Goal: Find specific page/section: Find specific page/section

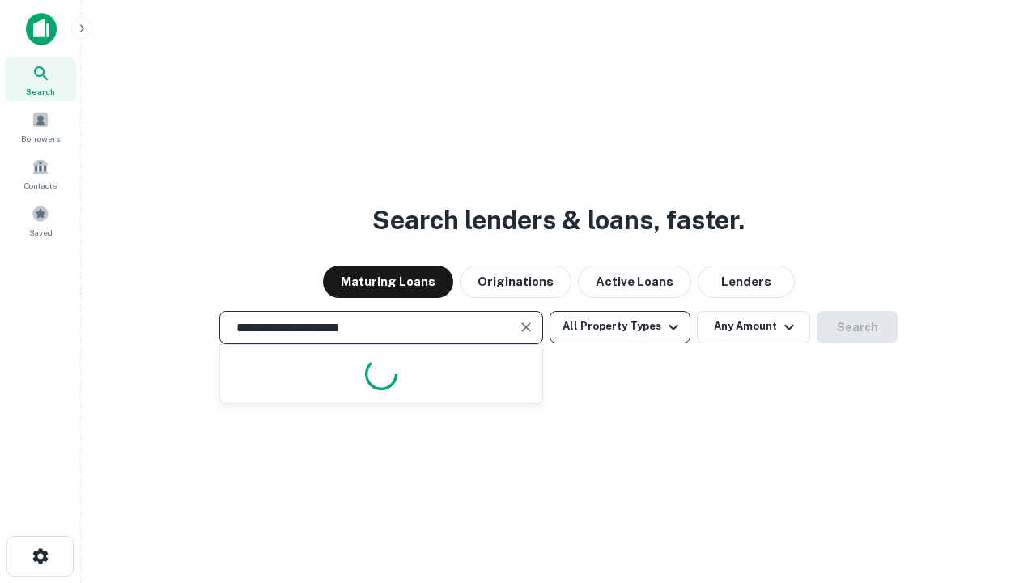
click at [620, 326] on button "All Property Types" at bounding box center [620, 327] width 141 height 32
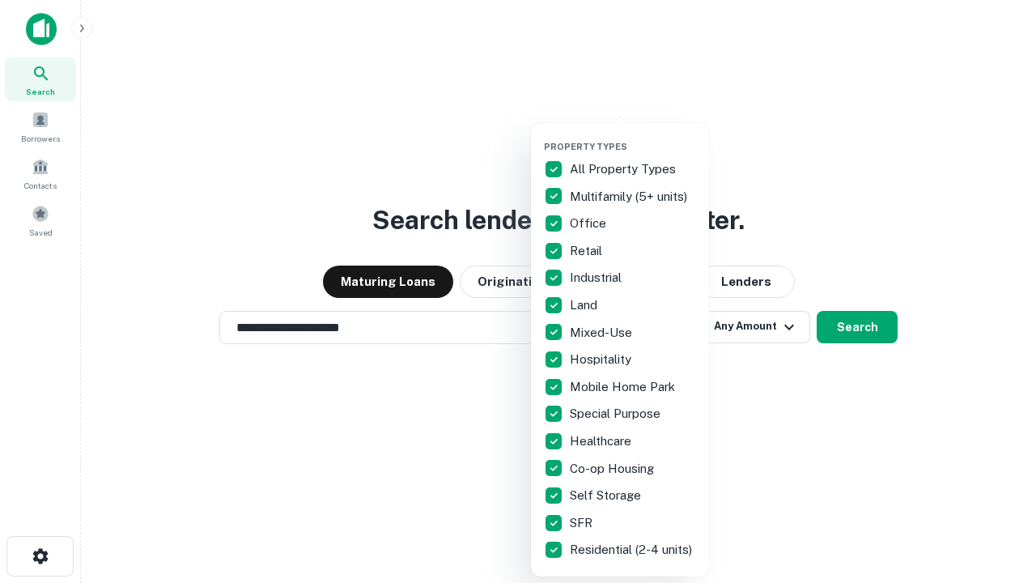
type input "**********"
click at [633, 136] on button "button" at bounding box center [633, 136] width 178 height 1
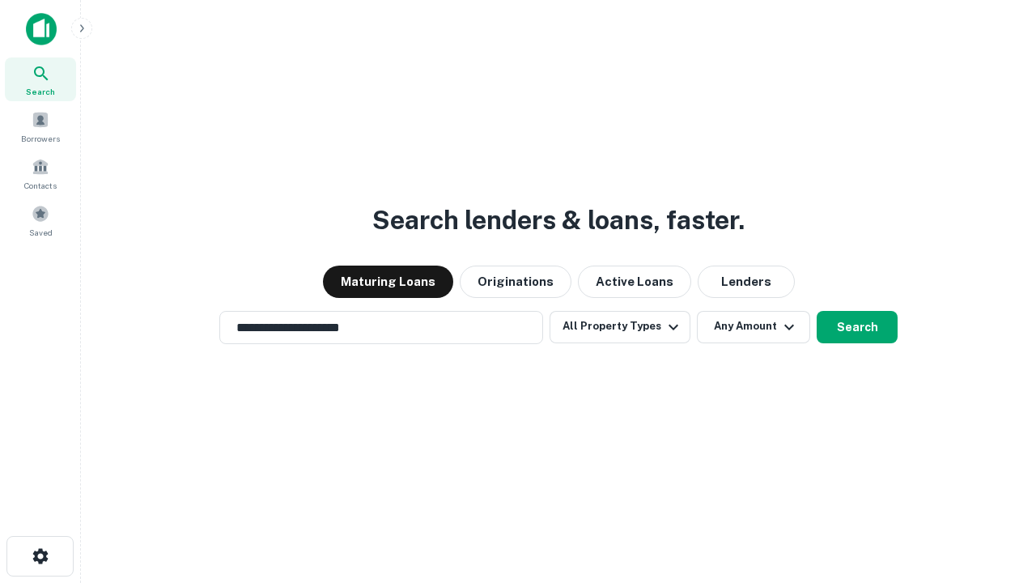
scroll to position [10, 195]
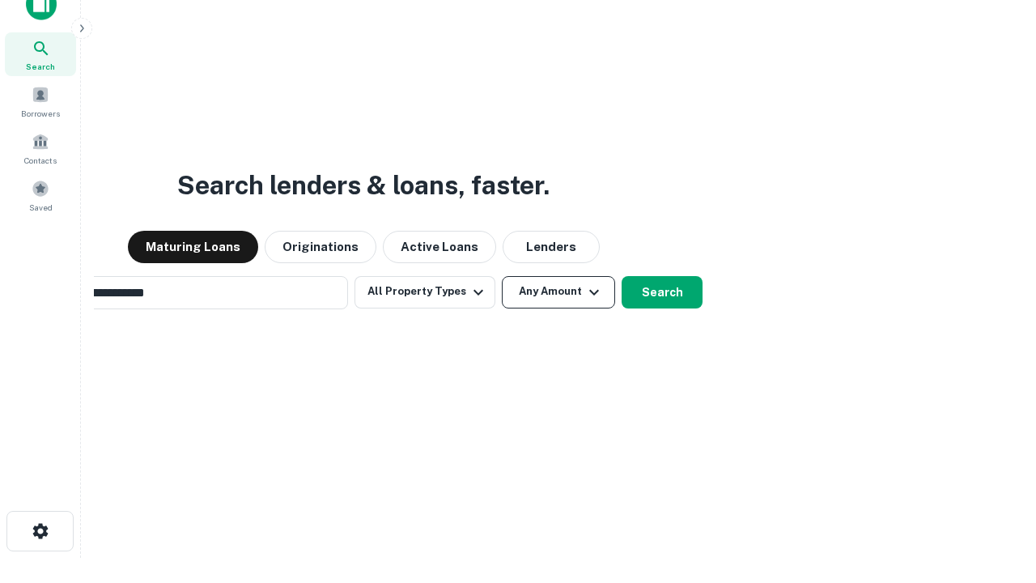
click at [502, 276] on button "Any Amount" at bounding box center [558, 292] width 113 height 32
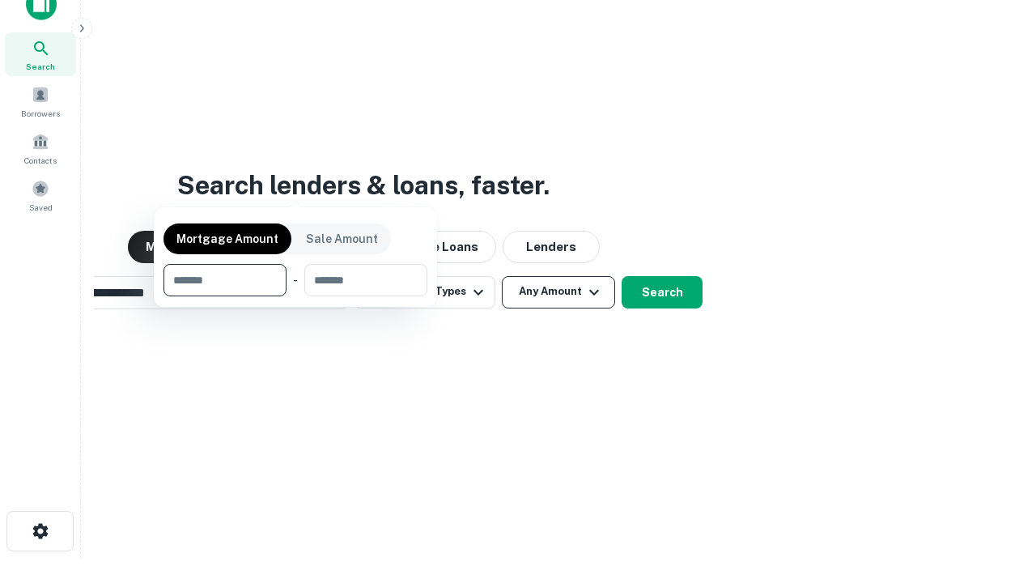
scroll to position [26, 0]
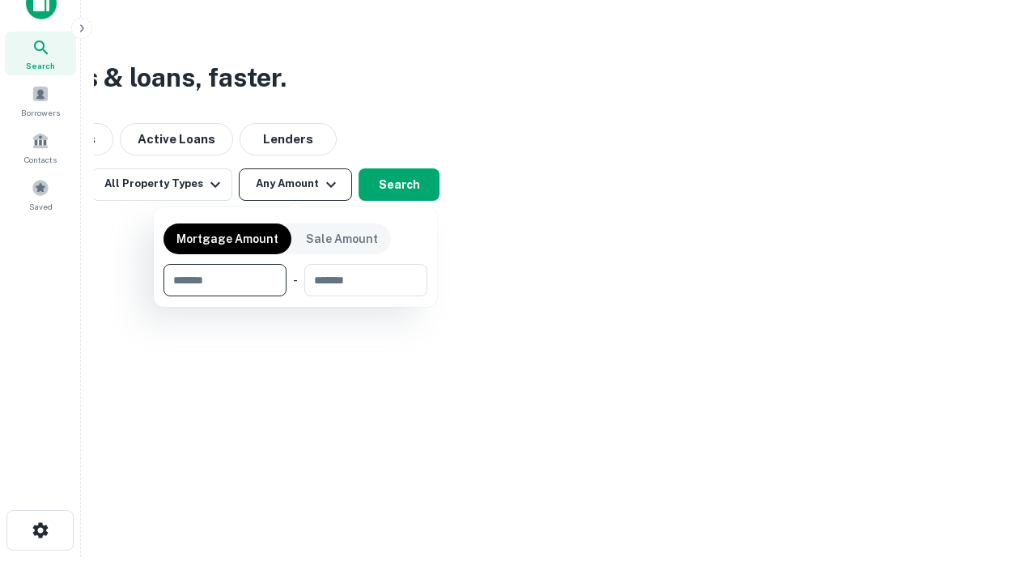
type input "*******"
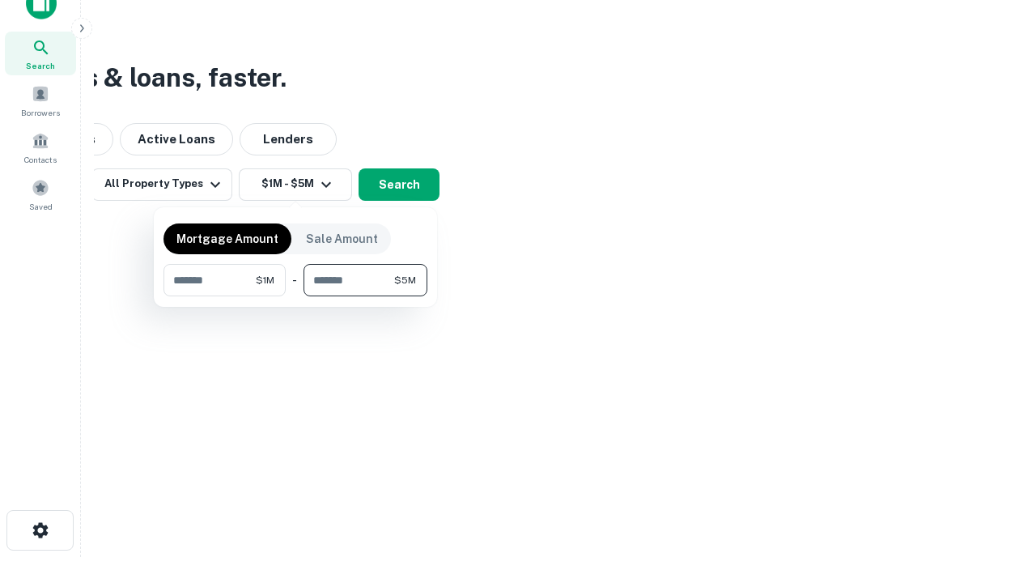
type input "*******"
click at [295, 296] on button "button" at bounding box center [295, 296] width 264 height 1
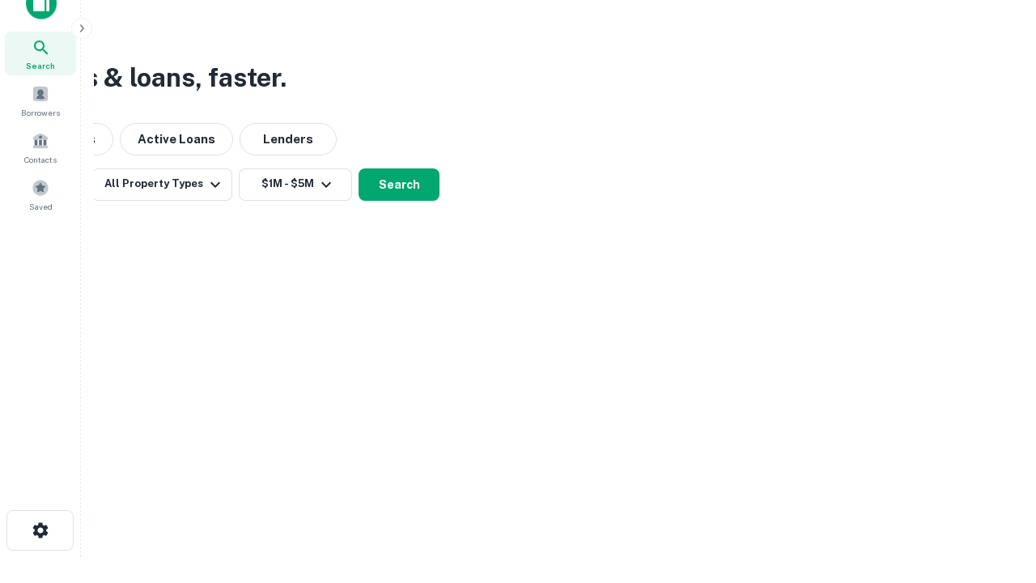
scroll to position [25, 0]
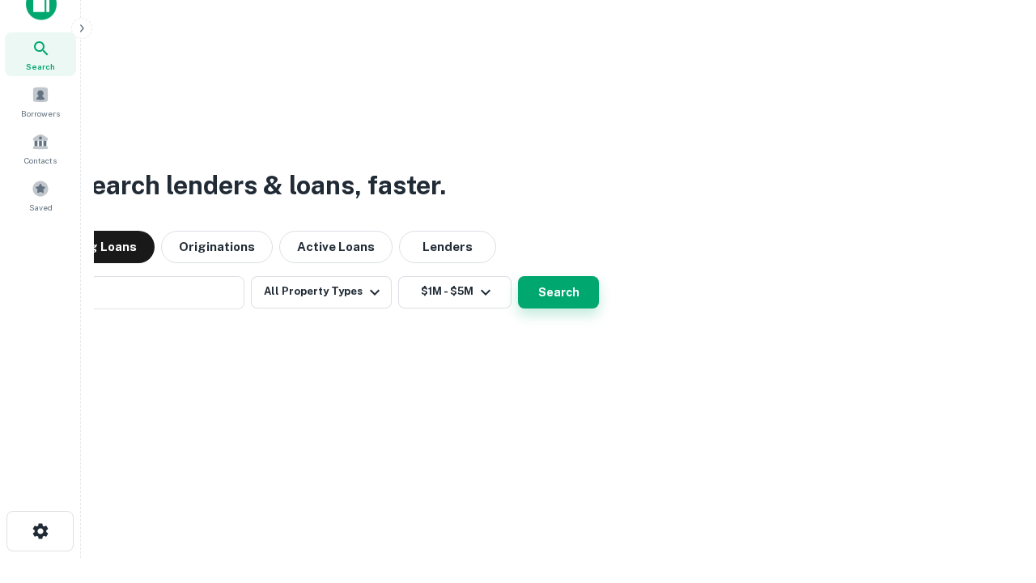
click at [518, 276] on button "Search" at bounding box center [558, 292] width 81 height 32
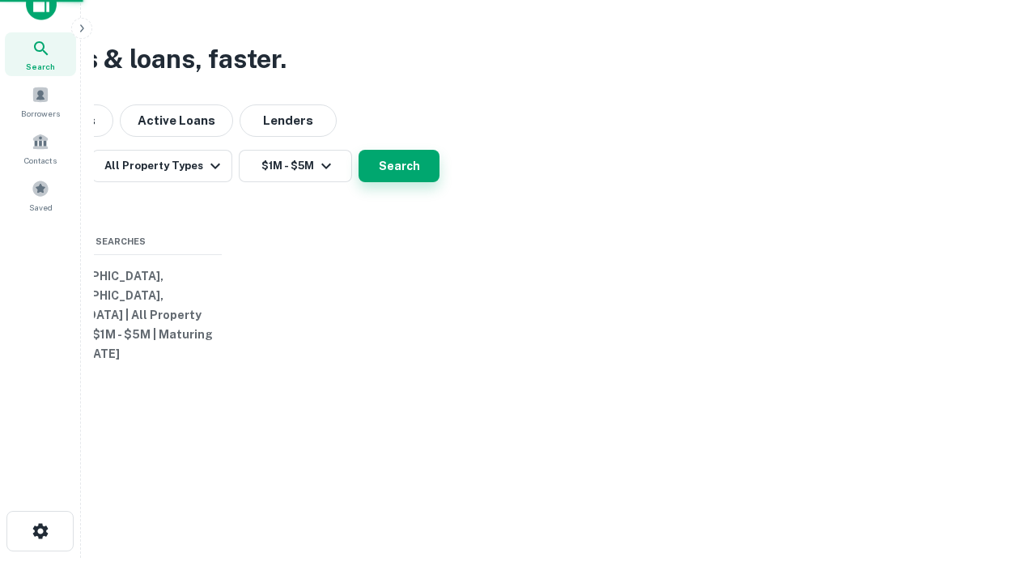
scroll to position [26, 0]
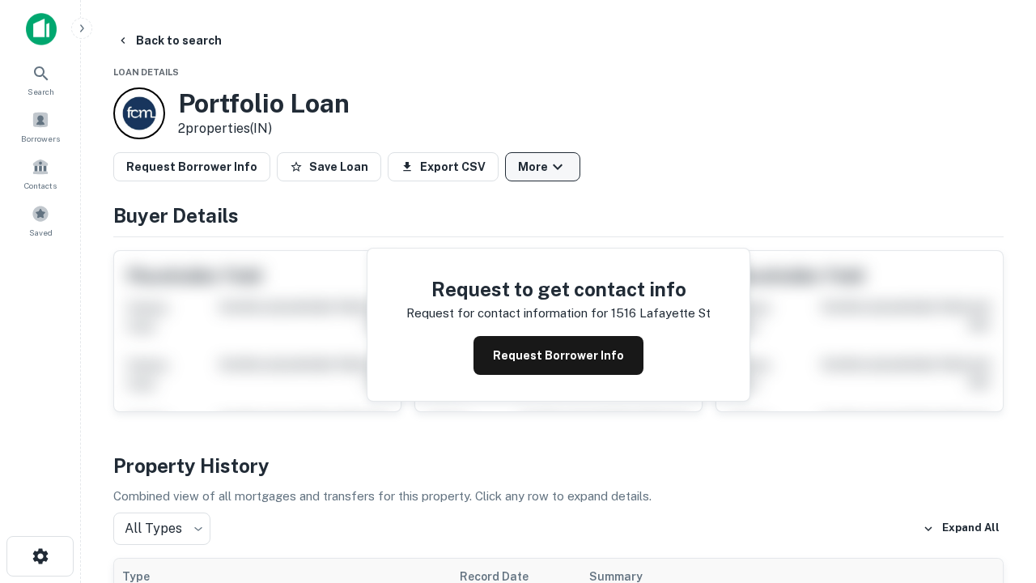
click at [542, 167] on button "More" at bounding box center [542, 166] width 75 height 29
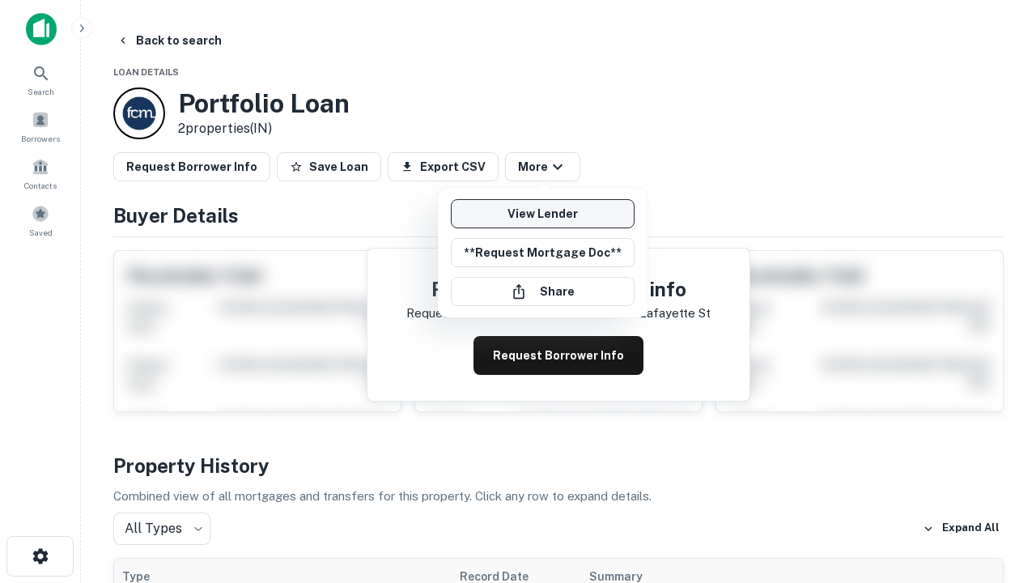
click at [542, 214] on link "View Lender" at bounding box center [543, 213] width 184 height 29
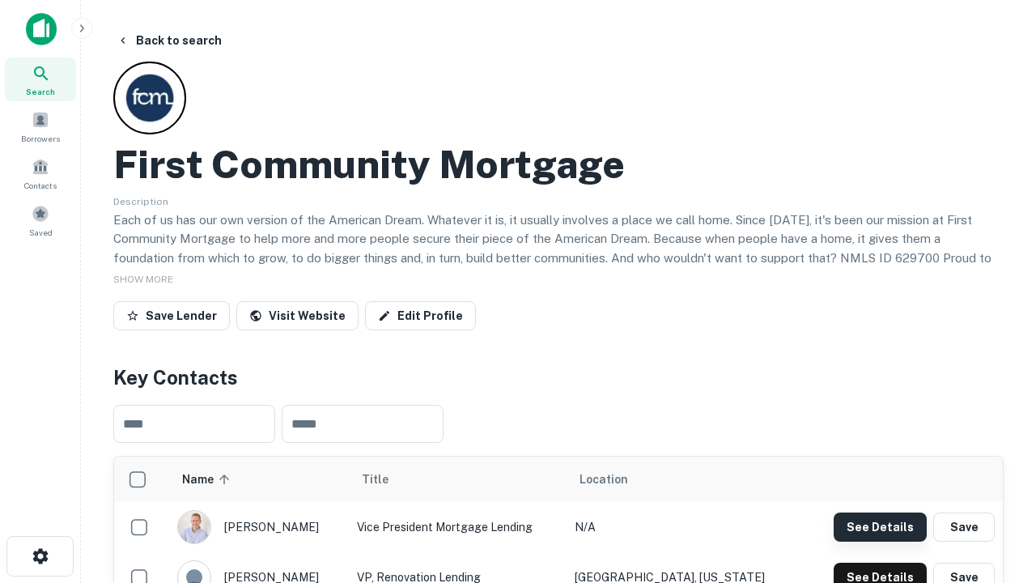
click at [880, 526] on button "See Details" at bounding box center [880, 526] width 93 height 29
click at [40, 556] on icon "button" at bounding box center [40, 555] width 19 height 19
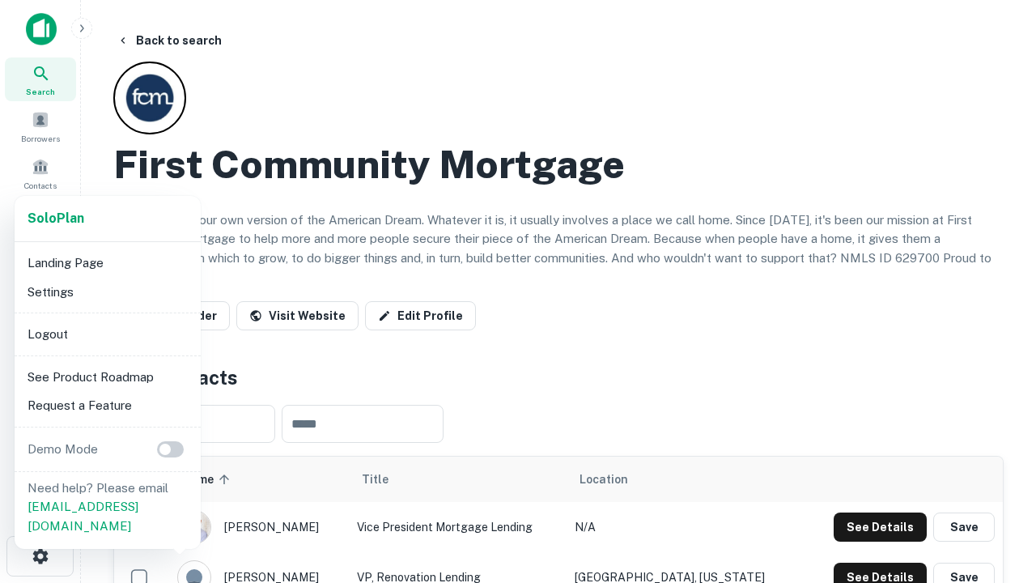
click at [107, 333] on li "Logout" at bounding box center [107, 334] width 173 height 29
